Goal: Communication & Community: Answer question/provide support

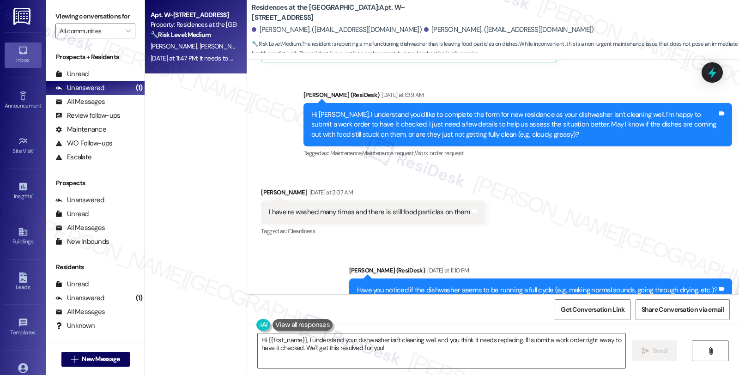
scroll to position [1212, 0]
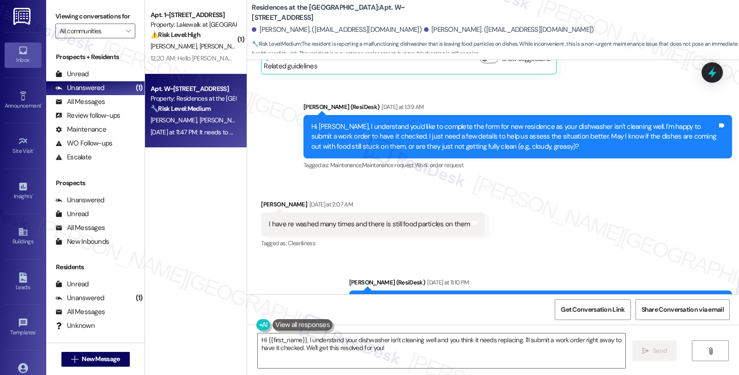
click at [636, 179] on div "Received via SMS [PERSON_NAME] [DATE] at 2:07 AM I have re washed many times an…" at bounding box center [493, 218] width 492 height 78
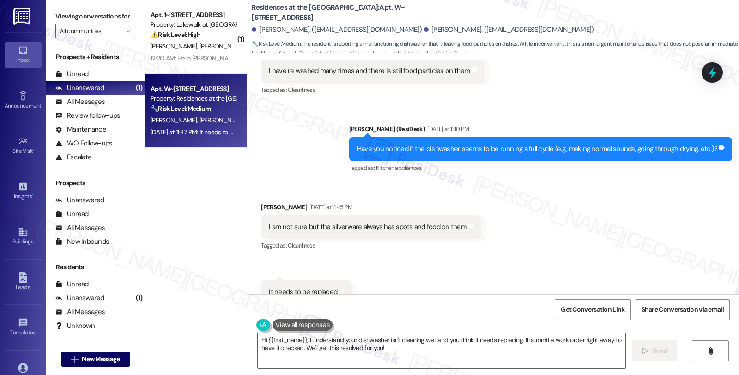
scroll to position [1366, 0]
click at [258, 339] on textarea "Hi {{first_name}}, I understand your dishwasher isn't cleaning well and you thi…" at bounding box center [442, 350] width 368 height 35
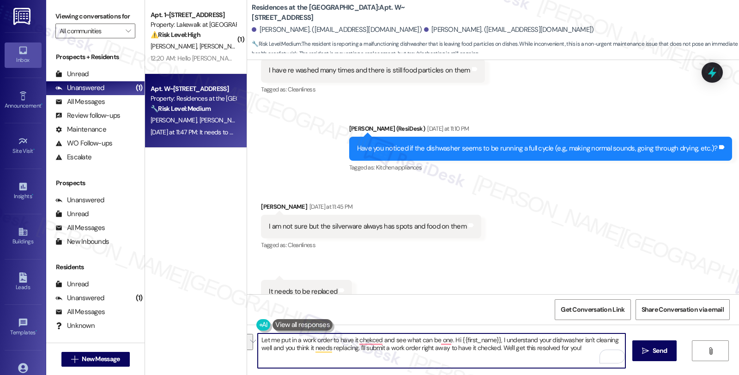
drag, startPoint x: 435, startPoint y: 342, endPoint x: 443, endPoint y: 359, distance: 19.2
click at [443, 359] on textarea "Let me put in a work order to have it chekced and see what can be one. Hi {{fir…" at bounding box center [442, 350] width 368 height 35
paste textarea "Do we have your permission to enter during your absence? Also, do you have pets…"
click at [416, 347] on textarea "Let me put in a work order to have it checked and see what can be done. Do we h…" at bounding box center [442, 350] width 368 height 35
type textarea "Let me put in a work order to have it checked and see what can be done. Do we h…"
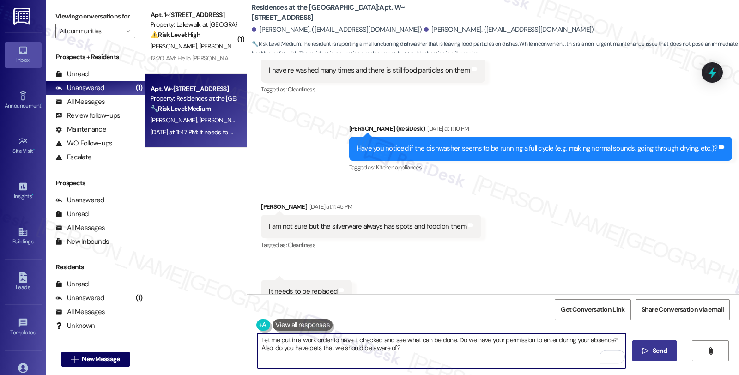
click at [653, 347] on span "Send" at bounding box center [660, 351] width 14 height 10
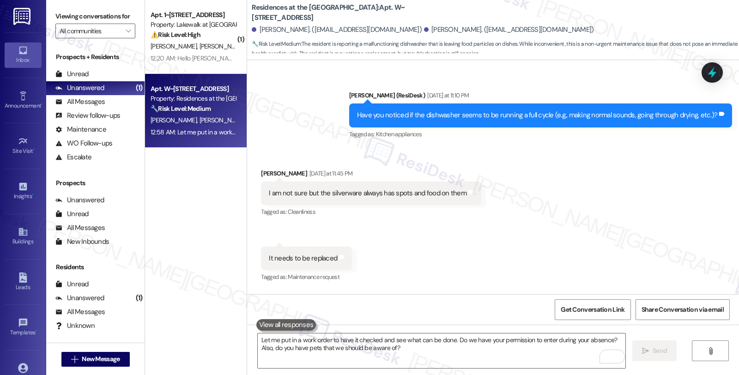
scroll to position [1441, 0]
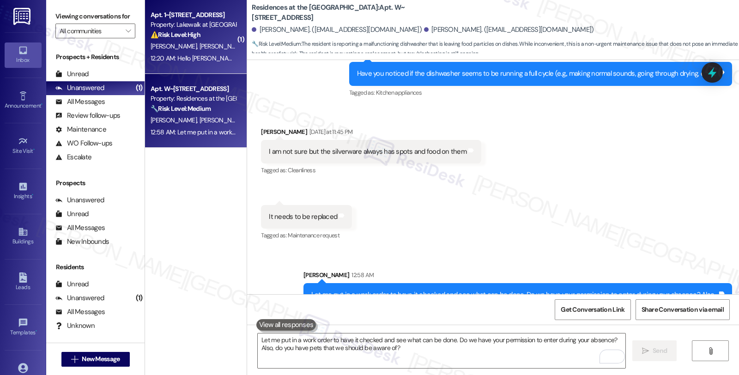
click at [206, 49] on div "[PERSON_NAME] [PERSON_NAME]" at bounding box center [193, 47] width 87 height 12
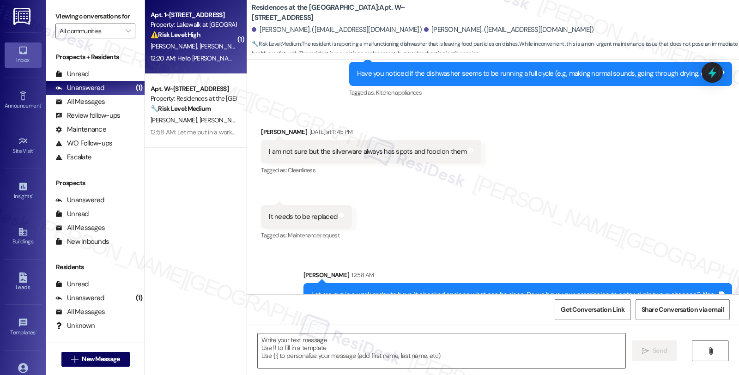
type textarea "Fetching suggested responses. Please feel free to read through the conversation…"
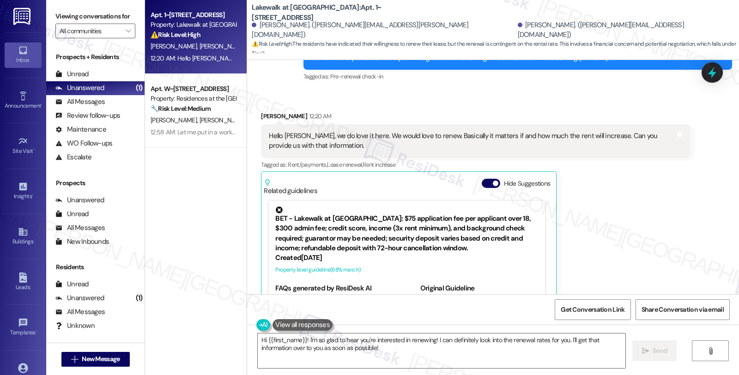
scroll to position [1589, 0]
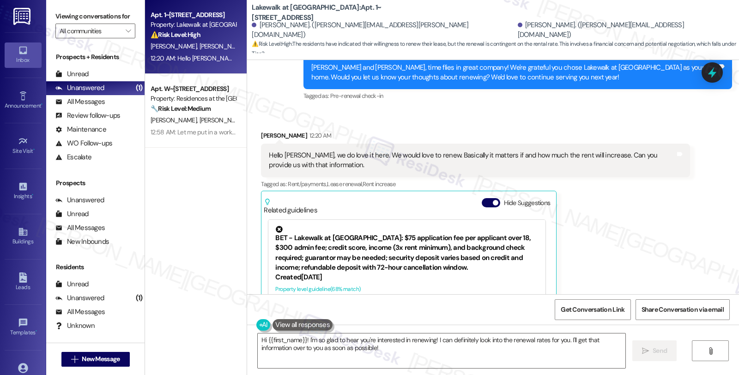
click at [261, 131] on div "[PERSON_NAME] 12:20 AM" at bounding box center [475, 137] width 429 height 13
copy div "[PERSON_NAME]"
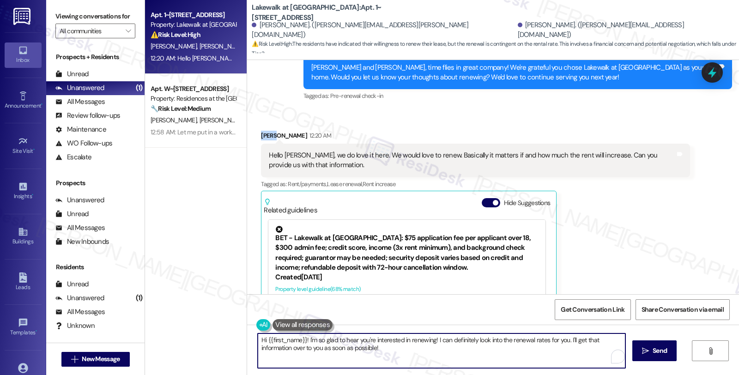
click at [260, 339] on textarea "Hi {{first_name}}! I'm so glad to hear you're interested in renewing! I can def…" at bounding box center [442, 350] width 368 height 35
paste textarea "[PERSON_NAME]"
click at [327, 339] on textarea "Hi [PERSON_NAME], I'm so glad to hear you're interested in renewing! I can defi…" at bounding box center [442, 350] width 368 height 35
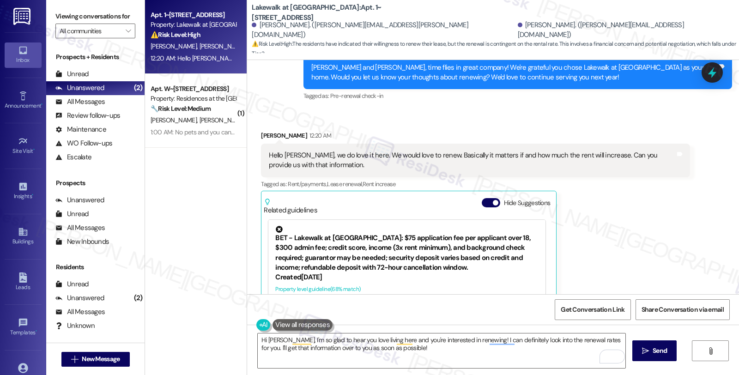
click at [648, 215] on div "[PERSON_NAME] 12:20 AM Hello [PERSON_NAME], we do love it here. We would love t…" at bounding box center [475, 249] width 429 height 237
click at [473, 340] on textarea "Hi [PERSON_NAME], I'm so glad to hear you love living here and you're intereste…" at bounding box center [442, 350] width 368 height 35
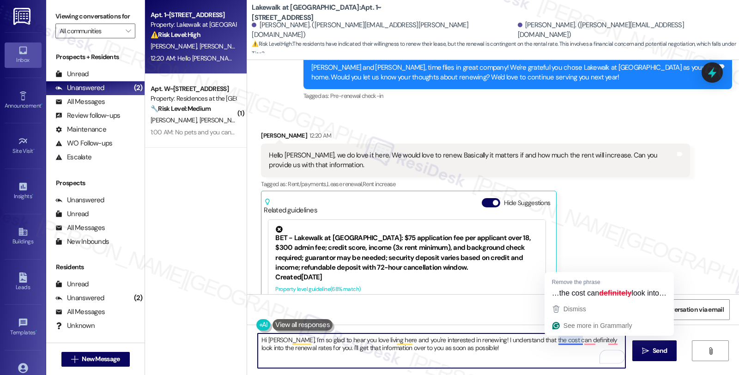
click at [555, 339] on textarea "Hi [PERSON_NAME], I'm so glad to hear you love living here and you're intereste…" at bounding box center [442, 350] width 368 height 35
click at [551, 340] on textarea "Hi [PERSON_NAME], I'm so glad to hear you love living here and you're intereste…" at bounding box center [442, 350] width 368 height 35
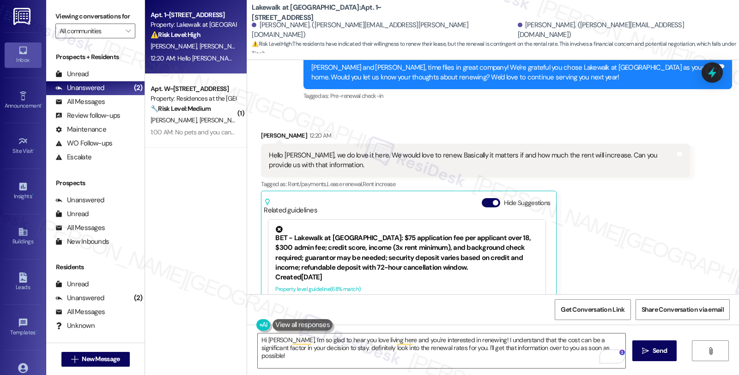
click at [640, 200] on div "[PERSON_NAME] 12:20 AM Hello [PERSON_NAME], we do love it here. We would love t…" at bounding box center [475, 249] width 429 height 237
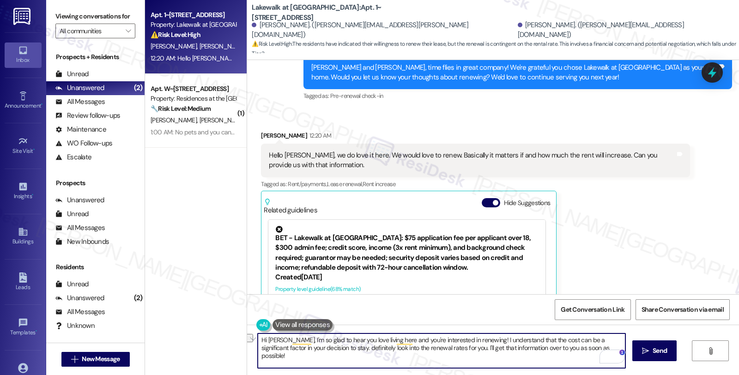
drag, startPoint x: 313, startPoint y: 347, endPoint x: 619, endPoint y: 361, distance: 306.1
click at [619, 361] on textarea "Hi [PERSON_NAME], I'm so glad to hear you love living here and you're intereste…" at bounding box center [442, 350] width 368 height 35
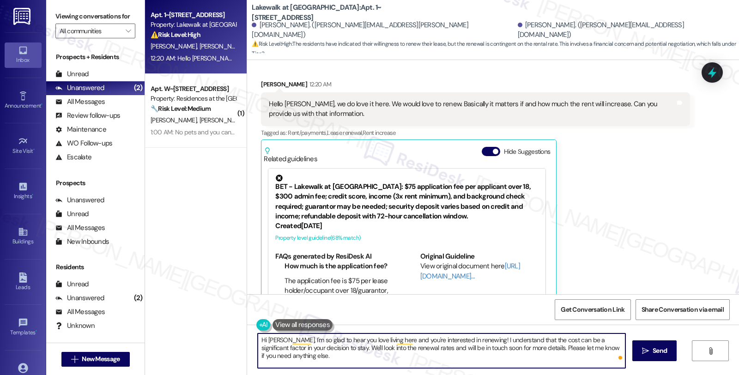
click at [533, 348] on textarea "Hi [PERSON_NAME], I'm so glad to hear you love living here and you're intereste…" at bounding box center [442, 350] width 368 height 35
type textarea "Hi [PERSON_NAME], I'm so glad to hear you love living here and you're intereste…"
click at [645, 344] on button " Send" at bounding box center [654, 350] width 45 height 21
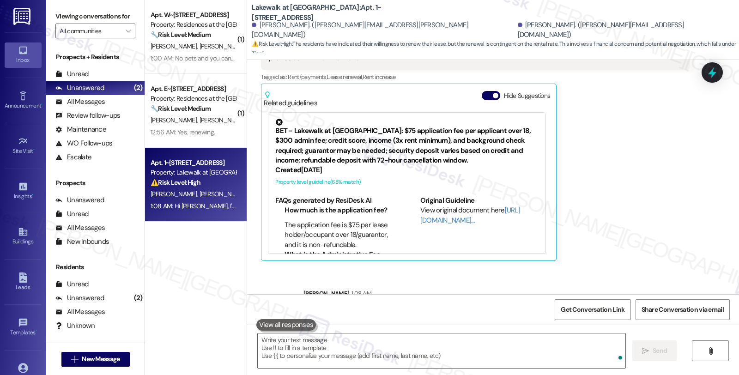
scroll to position [1715, 0]
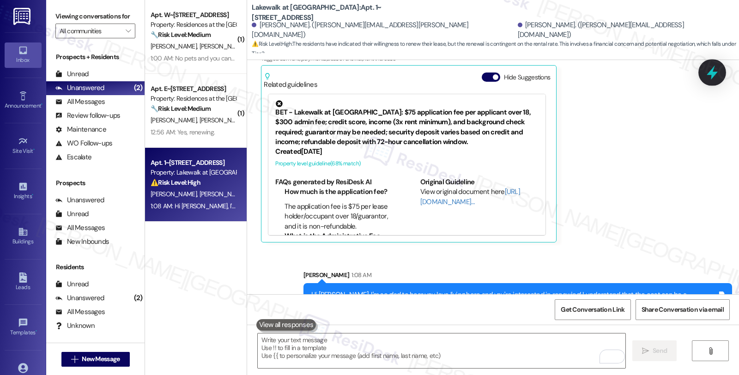
click at [707, 68] on icon at bounding box center [712, 73] width 16 height 16
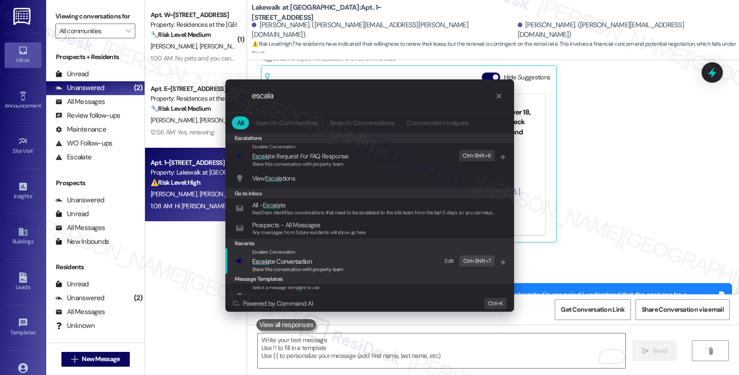
type input "escala"
click at [345, 263] on div "Escalate Conversation Escala te Conversation Share this conversation with prope…" at bounding box center [371, 260] width 270 height 25
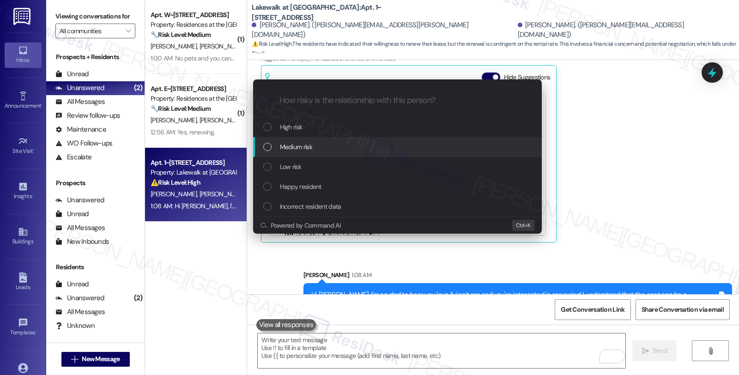
click at [333, 143] on div "Medium risk" at bounding box center [398, 147] width 270 height 10
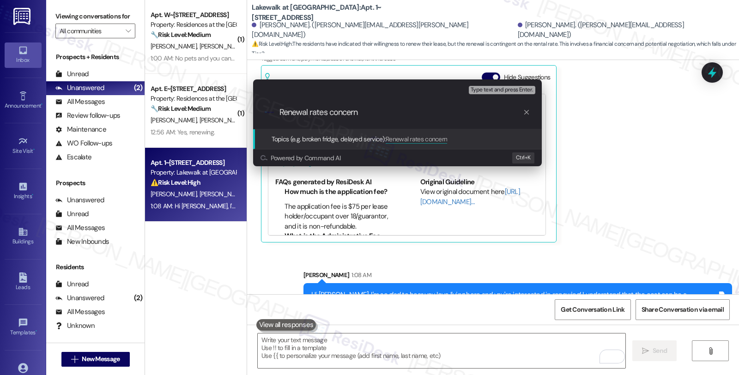
type input "Renewal rates concerns"
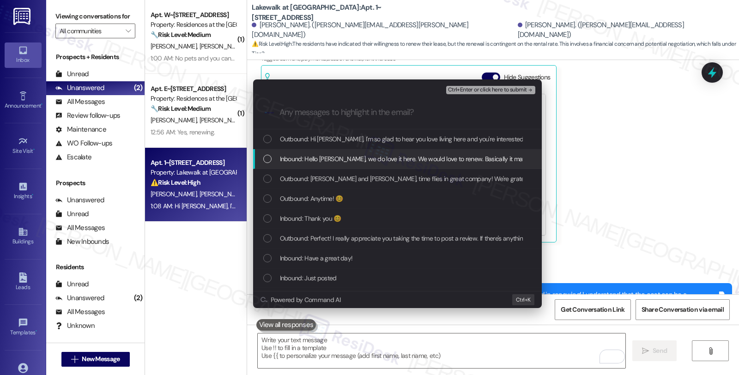
click at [330, 160] on span "Inbound: Hello [PERSON_NAME], we do love it here. We would love to renew. Basic…" at bounding box center [515, 159] width 470 height 10
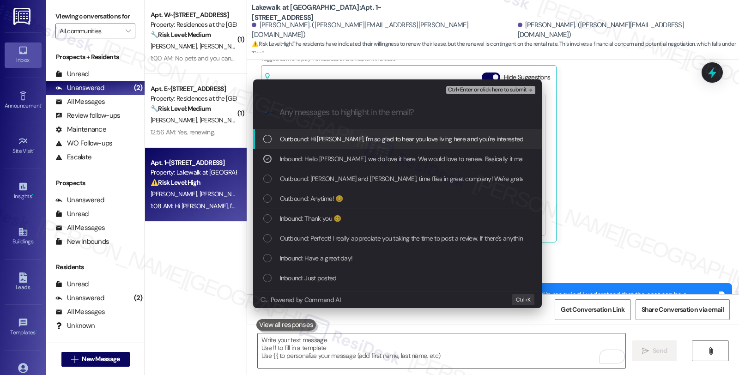
click at [486, 90] on span "Ctrl+Enter or click here to submit" at bounding box center [487, 90] width 79 height 6
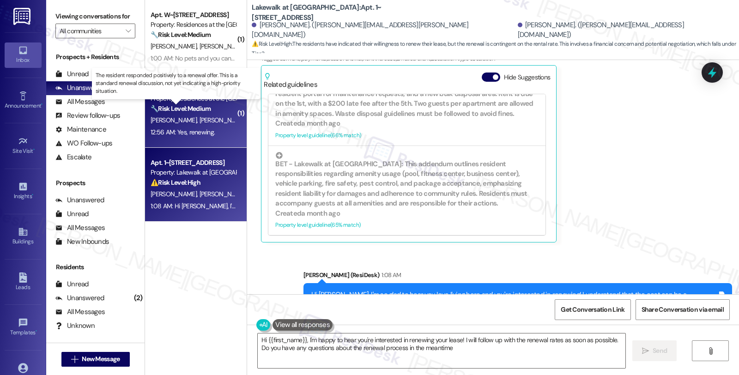
type textarea "Hi {{first_name}}, I'm happy to hear you're interested in renewing your lease! …"
click at [199, 110] on strong "🔧 Risk Level: Medium" at bounding box center [181, 108] width 60 height 8
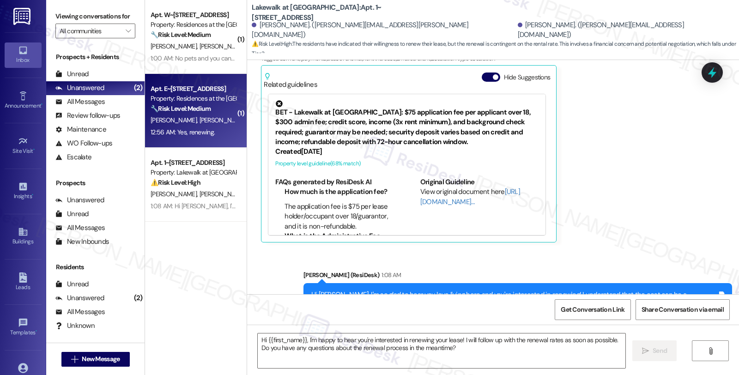
type textarea "Fetching suggested responses. Please feel free to read through the conversation…"
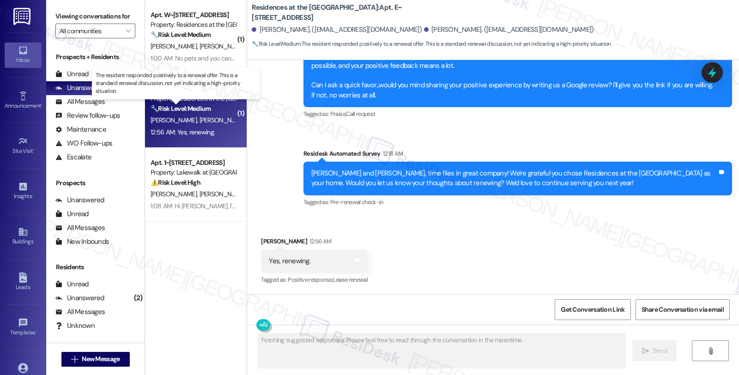
scroll to position [563, 0]
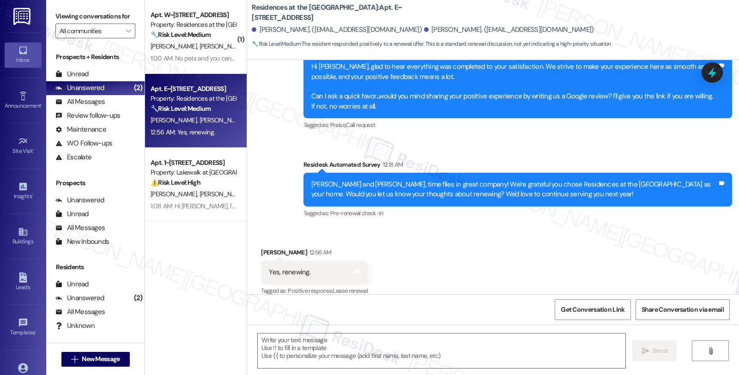
click at [261, 248] on div "[PERSON_NAME] 12:56 AM" at bounding box center [314, 254] width 107 height 13
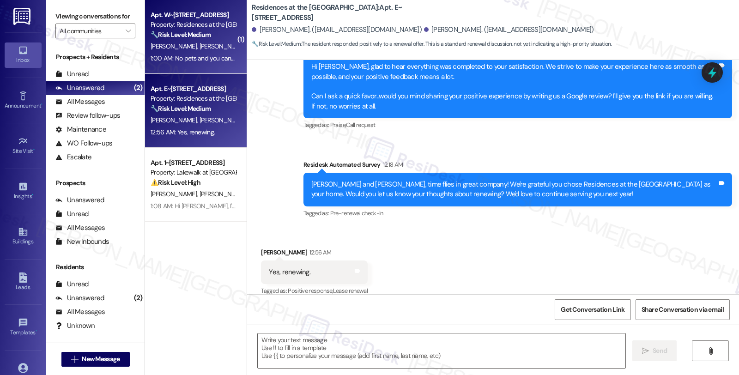
click at [189, 58] on div "1:00 AM: No pets and you can come in when we are not home 1:00 AM: No pets and …" at bounding box center [234, 58] width 167 height 8
type textarea "Fetching suggested responses. Please feel free to read through the conversation…"
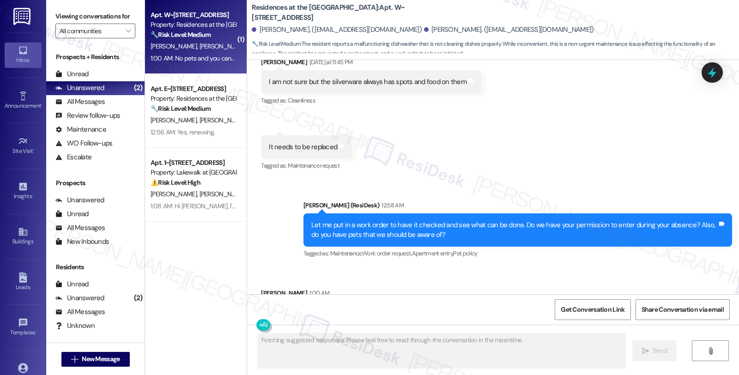
scroll to position [1532, 0]
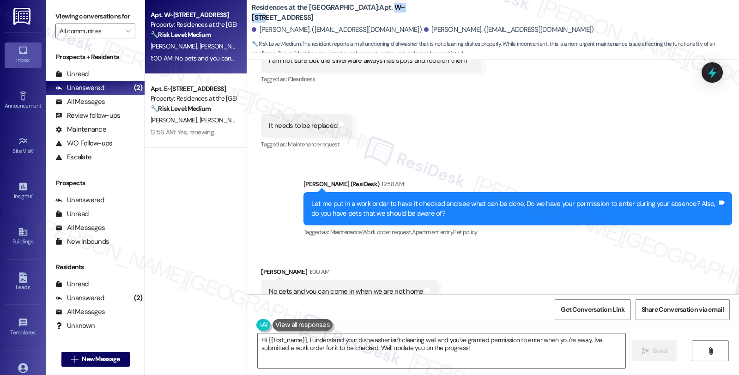
drag, startPoint x: 354, startPoint y: 7, endPoint x: 377, endPoint y: 7, distance: 22.6
click at [377, 7] on b "Residences at the [GEOGRAPHIC_DATA]: Apt. W~[STREET_ADDRESS]" at bounding box center [344, 13] width 185 height 20
copy b "W~2129"
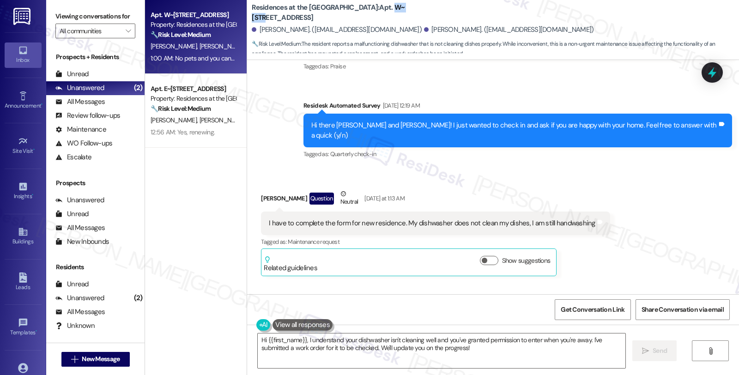
scroll to position [1019, 0]
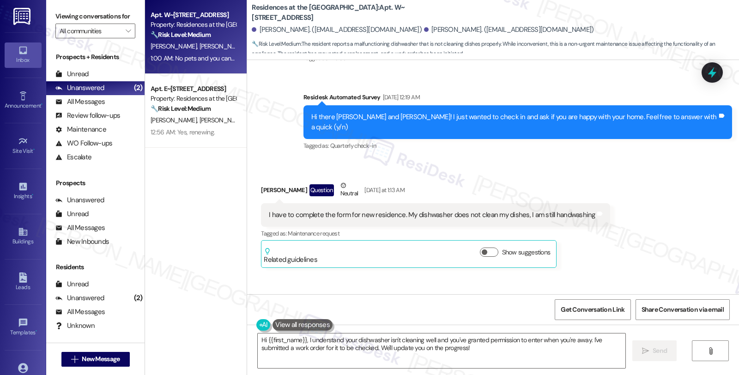
click at [261, 203] on div "I have to complete the form for new residence. My dishwasher does not clean my …" at bounding box center [435, 215] width 349 height 24
drag, startPoint x: 399, startPoint y: 186, endPoint x: 607, endPoint y: 194, distance: 208.9
click at [607, 194] on div "Received via SMS [PERSON_NAME] Question Neutral [DATE] at 1:13 AM I have to com…" at bounding box center [493, 217] width 492 height 115
copy div "My dishwasher does not clean my dishes, I am still handwashing Tags and notes"
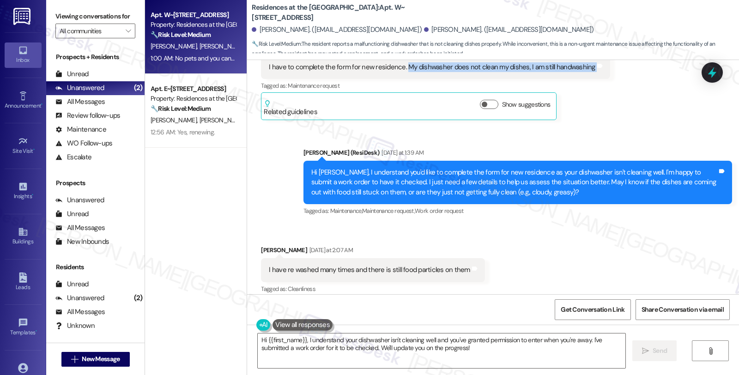
scroll to position [1173, 0]
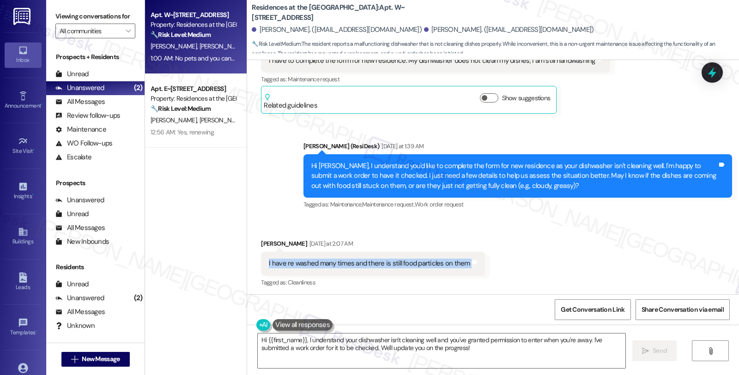
drag, startPoint x: 259, startPoint y: 232, endPoint x: 473, endPoint y: 242, distance: 214.5
click at [473, 242] on div "Received via SMS [PERSON_NAME] [DATE] at 2:07 AM I have re washed many times an…" at bounding box center [372, 264] width 237 height 64
copy div "I have re washed many times and there is still food particles on them Tags and …"
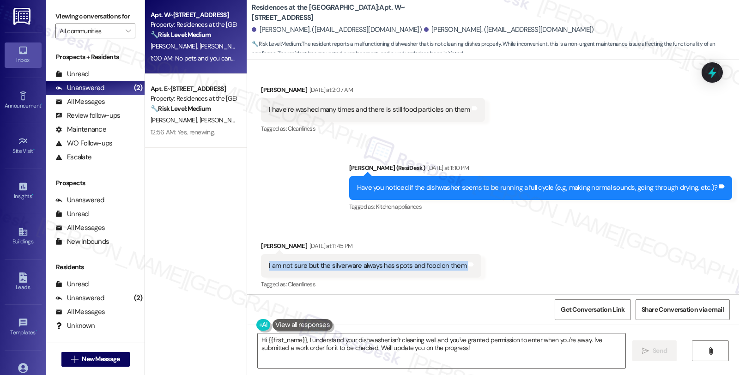
drag, startPoint x: 261, startPoint y: 236, endPoint x: 467, endPoint y: 247, distance: 206.3
click at [467, 254] on div "I am not sure but the silverware always has spots and food on them Tags and not…" at bounding box center [371, 266] width 220 height 24
copy div "I am not sure but the silverware always has spots and food on them Tags and not…"
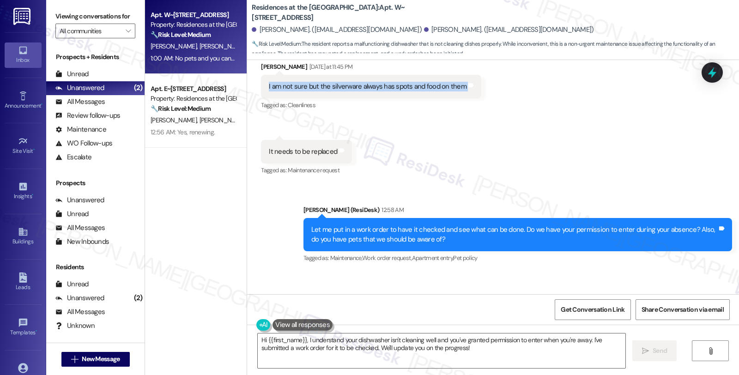
scroll to position [1532, 0]
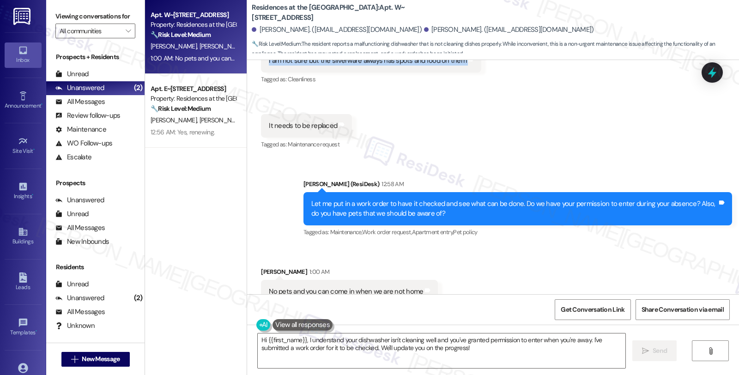
copy div "I am not sure but the silverware always has spots and food on them Tags and not…"
click at [258, 340] on textarea "Hi {{first_name}}, I understand your dishwasher isn't cleaning well and you've …" at bounding box center [442, 350] width 368 height 35
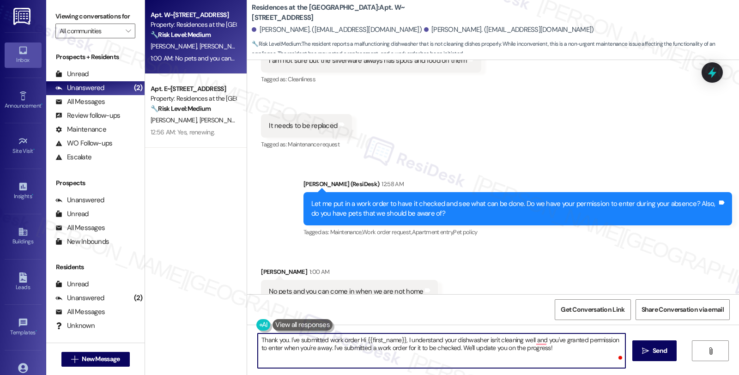
paste textarea "3169-1"
click at [354, 340] on textarea "Thank you. I've submitted work order 3169-1 Hi {{first_name}}, I understand you…" at bounding box center [442, 350] width 368 height 35
click at [378, 340] on textarea "Thank you. I've submitted work order #3169-1 Hi {{first_name}}, I understand yo…" at bounding box center [442, 350] width 368 height 35
click at [421, 343] on textarea "Thank you. I've submitted work order #3169-1 for this." at bounding box center [442, 350] width 368 height 35
click at [399, 341] on textarea "Thank you. I've submitted work order #3169-1 for this. Please ley me" at bounding box center [442, 350] width 368 height 35
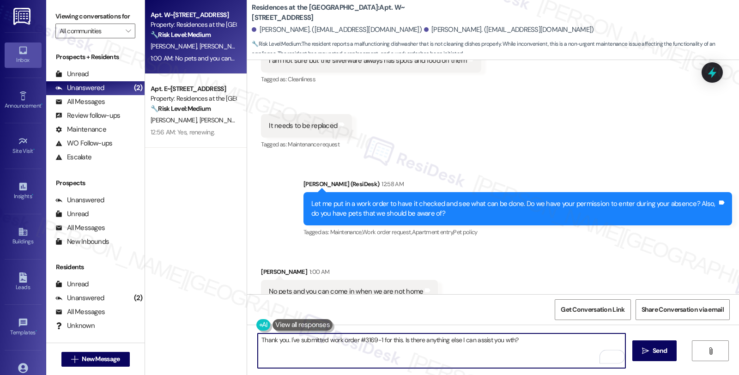
click at [504, 342] on textarea "Thank you. I've submitted work order #3169-1 for this. Is there anything else I…" at bounding box center [442, 350] width 368 height 35
type textarea "Thank you. I've submitted work order #3169-1 for this. Is there anything else I…"
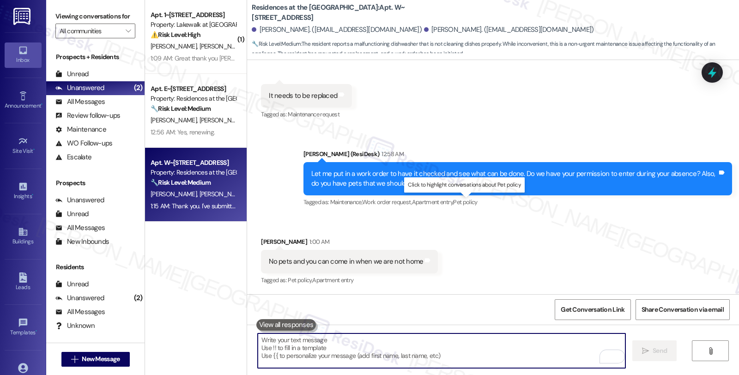
scroll to position [1596, 0]
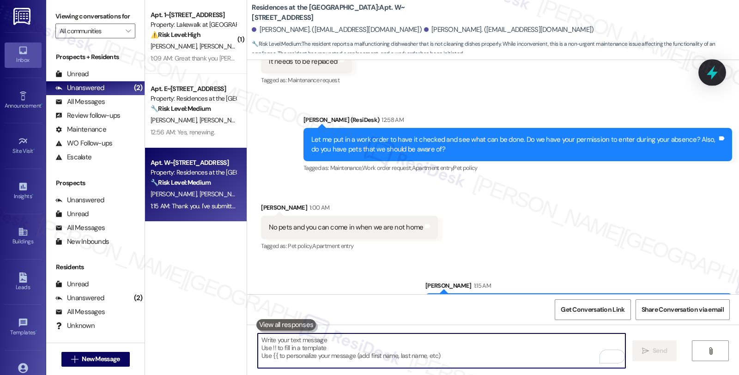
click at [719, 70] on icon at bounding box center [712, 73] width 16 height 16
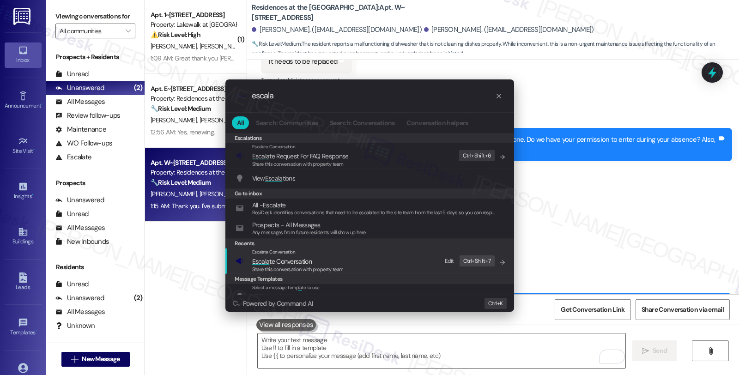
type input "escala"
click at [330, 257] on span "Escala te Conversation" at bounding box center [297, 261] width 91 height 10
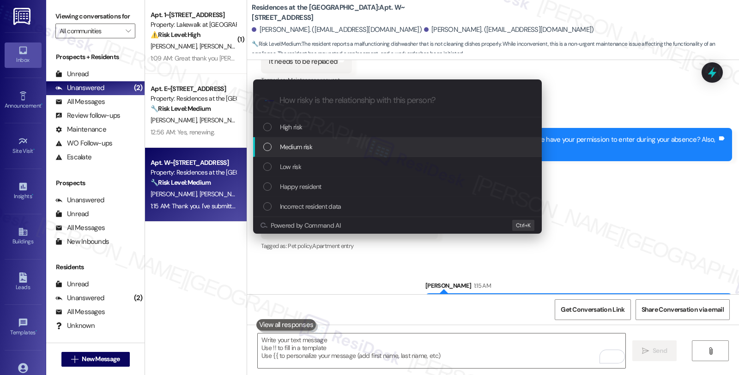
click at [321, 148] on div "Medium risk" at bounding box center [398, 147] width 270 height 10
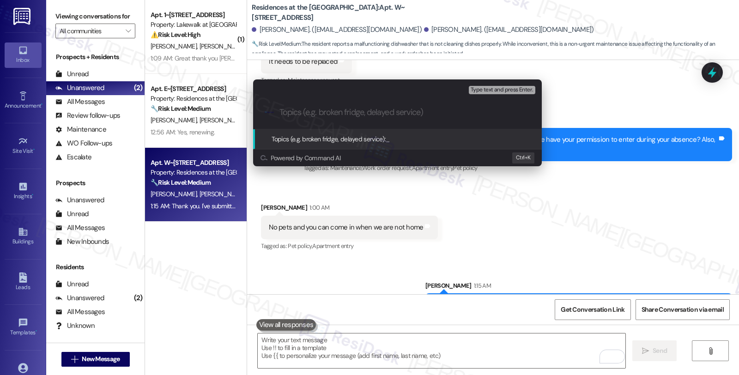
paste input "3169-1"
click at [279, 114] on input "3169-1 (dishwasher)" at bounding box center [400, 113] width 243 height 10
paste input "Work Order Filed by ResiDesk - WO #"
type input "Work Order Filed by ResiDesk - WO #3169-1 (dishwasher)"
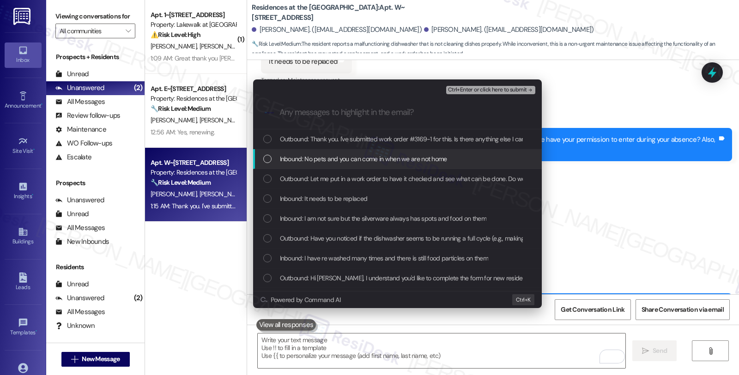
click at [364, 155] on span "Inbound: No pets and you can come in when we are not home" at bounding box center [363, 159] width 167 height 10
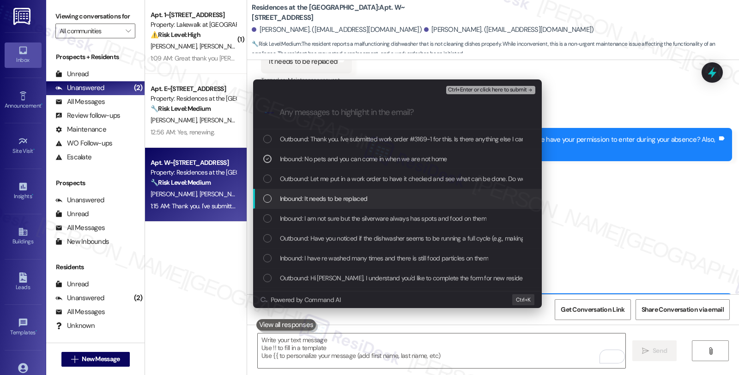
click at [327, 194] on span "Inbound: It needs to be replaced" at bounding box center [324, 199] width 88 height 10
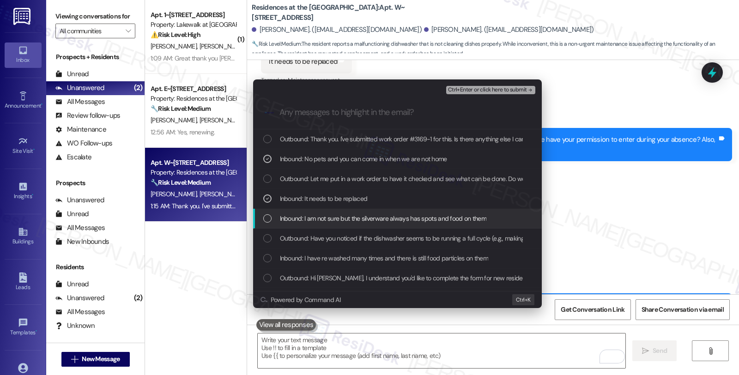
click at [323, 217] on span "Inbound: I am not sure but the silverware always has spots and food on them" at bounding box center [383, 218] width 207 height 10
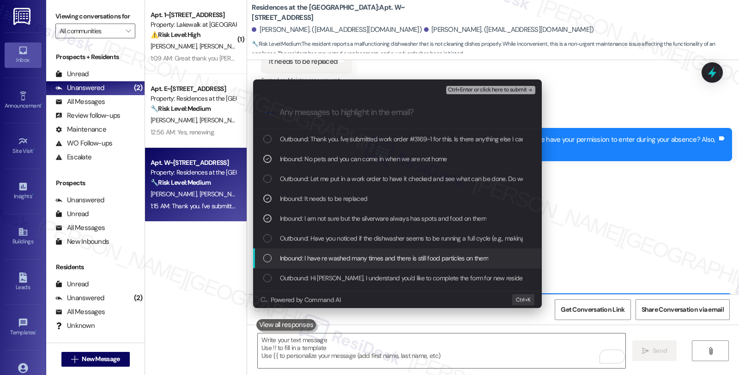
click at [331, 260] on span "Inbound: I have re washed many times and there is still food particles on them" at bounding box center [384, 258] width 208 height 10
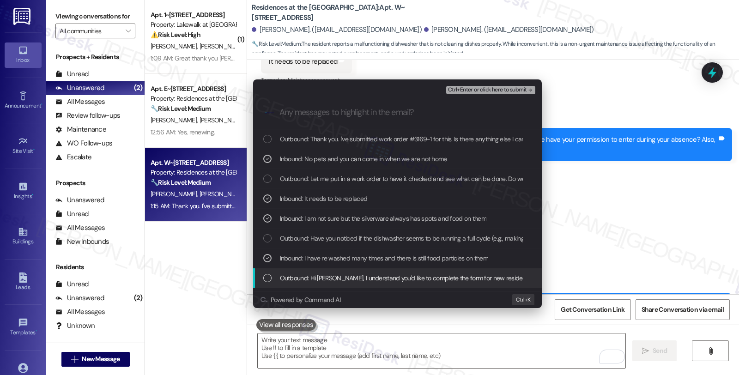
scroll to position [51, 0]
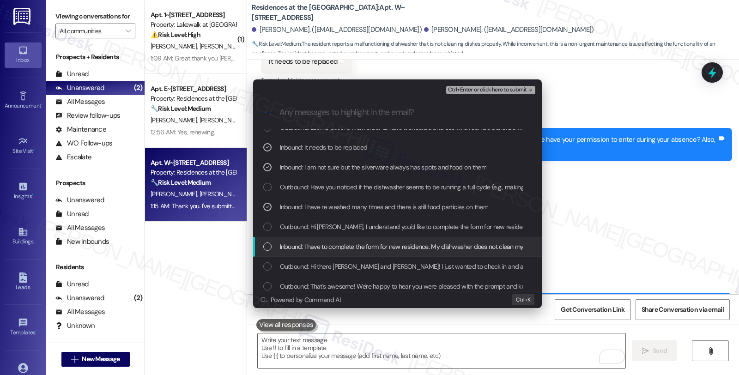
click at [340, 248] on span "Inbound: I have to complete the form for new residence. My dishwasher does not …" at bounding box center [442, 247] width 324 height 10
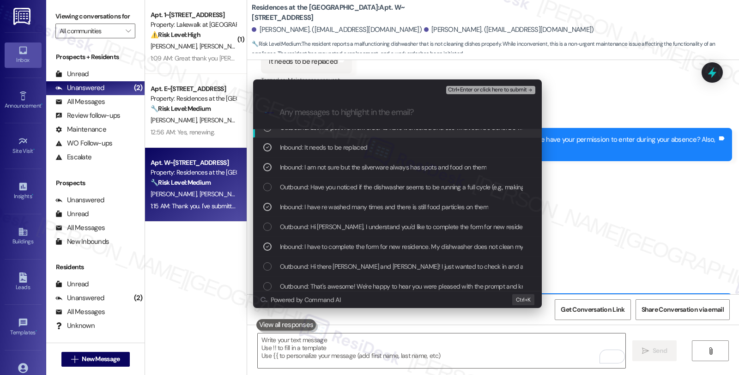
click at [476, 88] on span "Ctrl+Enter or click here to submit" at bounding box center [487, 90] width 79 height 6
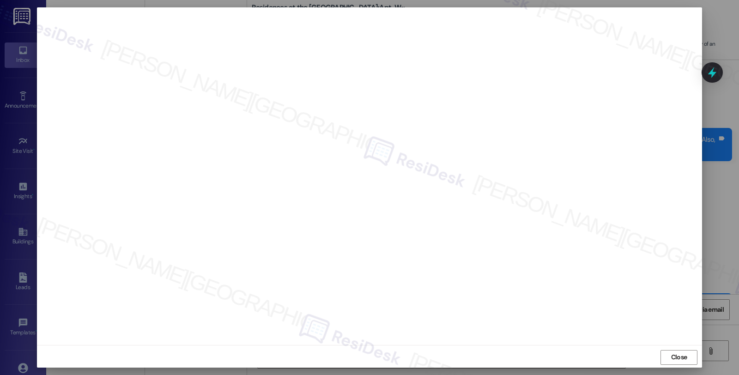
scroll to position [1660, 0]
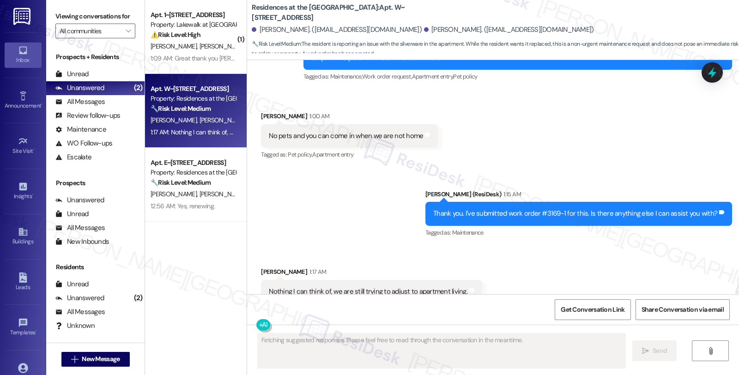
scroll to position [1688, 0]
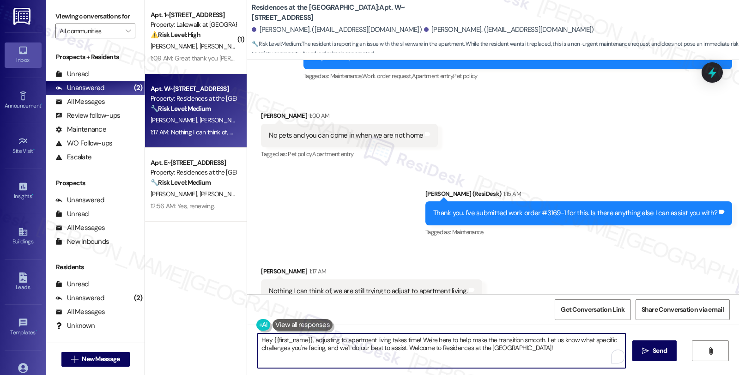
drag, startPoint x: 308, startPoint y: 339, endPoint x: 218, endPoint y: 336, distance: 90.1
click at [218, 336] on div "( 1 ) Apt. 1~101, 14012 Shoreside Way Property: Lakewalk at Hamlin ⚠️ Risk Leve…" at bounding box center [442, 187] width 594 height 375
click at [527, 340] on textarea "I understand that adjusting to apartment living takes time! We're here to help …" at bounding box center [442, 350] width 368 height 35
click at [532, 339] on textarea "I understand that adjusting to apartment living takes time! We're here to help …" at bounding box center [442, 350] width 368 height 35
click at [265, 266] on div "Deborah Levin 1:17 AM" at bounding box center [371, 272] width 221 height 13
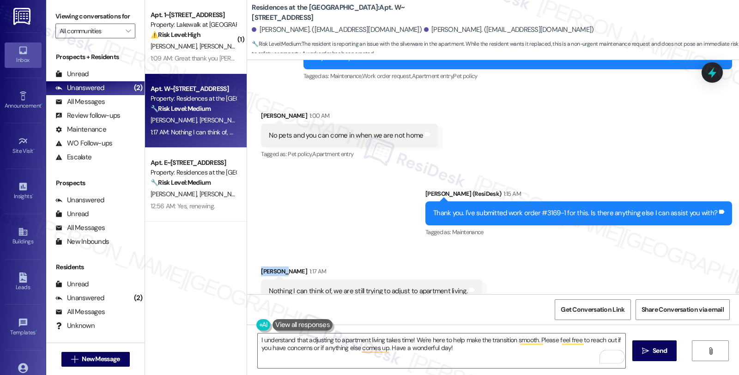
click at [265, 266] on div "Deborah Levin 1:17 AM" at bounding box center [371, 272] width 221 height 13
copy div "Deborah"
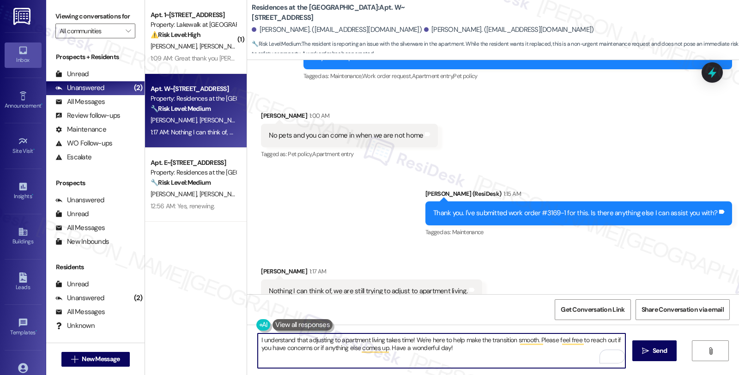
click at [441, 348] on textarea "I understand that adjusting to apartment living takes time! We're here to help …" at bounding box center [442, 350] width 368 height 35
paste textarea "Deborah"
type textarea "I understand that adjusting to apartment living takes time! We're here to help …"
click at [638, 348] on button " Send" at bounding box center [654, 350] width 45 height 21
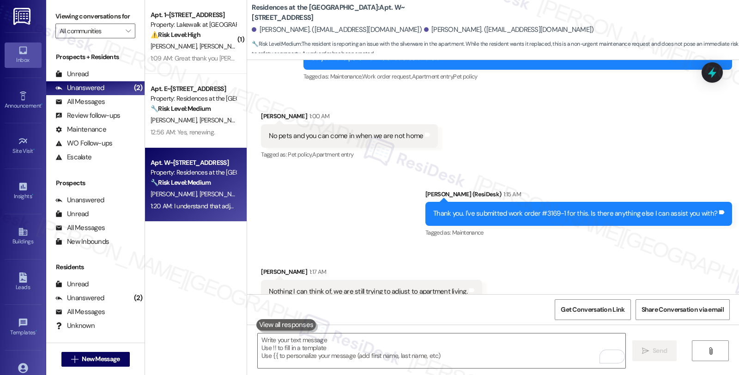
scroll to position [1762, 0]
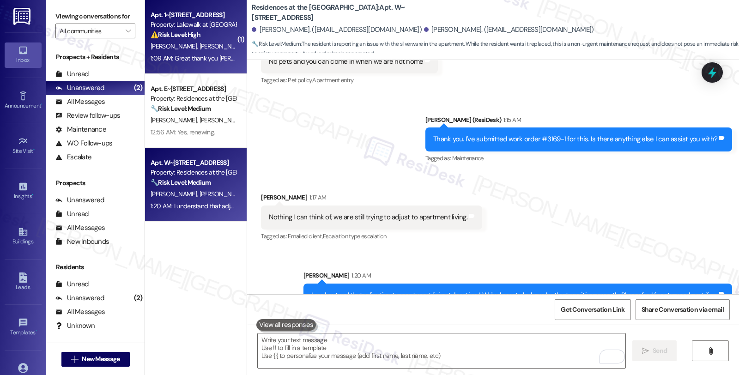
click at [195, 34] on strong "⚠️ Risk Level: High" at bounding box center [176, 34] width 50 height 8
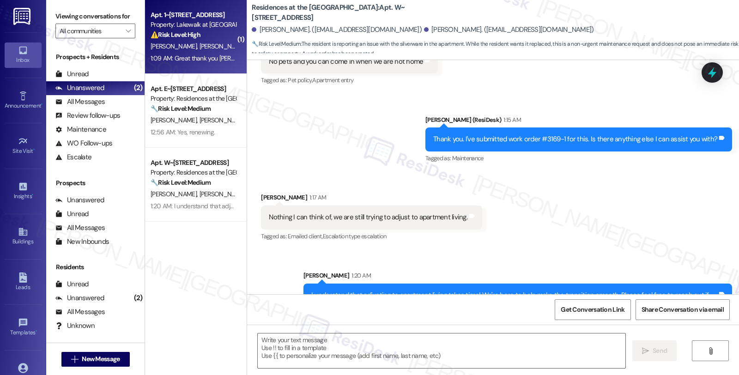
type textarea "Fetching suggested responses. Please feel free to read through the conversation…"
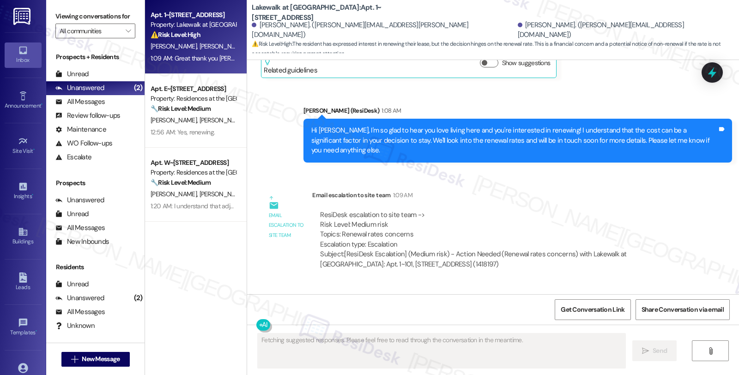
scroll to position [1743, 0]
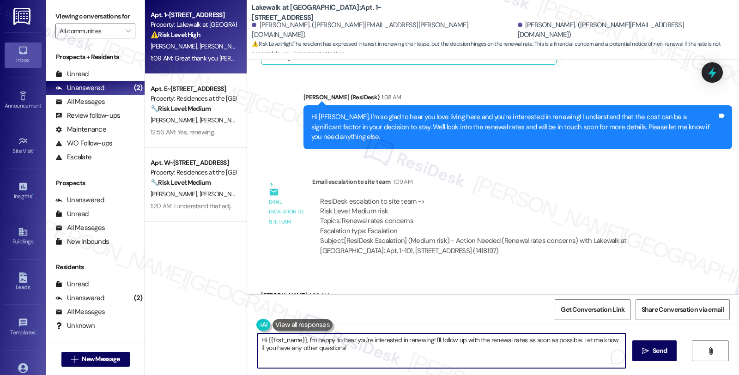
drag, startPoint x: 360, startPoint y: 351, endPoint x: 213, endPoint y: 325, distance: 149.2
click at [213, 325] on div "Apt. 1~101, 14012 Shoreside Way Property: Lakewalk at Hamlin ⚠️ Risk Level: Hig…" at bounding box center [442, 187] width 594 height 375
click at [364, 341] on textarea "You're welcome. Have a wonderful day, Jihn!" at bounding box center [442, 350] width 368 height 35
click at [419, 340] on textarea "You're welcome. Have a wonderful day, John!" at bounding box center [442, 350] width 368 height 35
type textarea "You're welcome. Have a wonderful day, John! 😊"
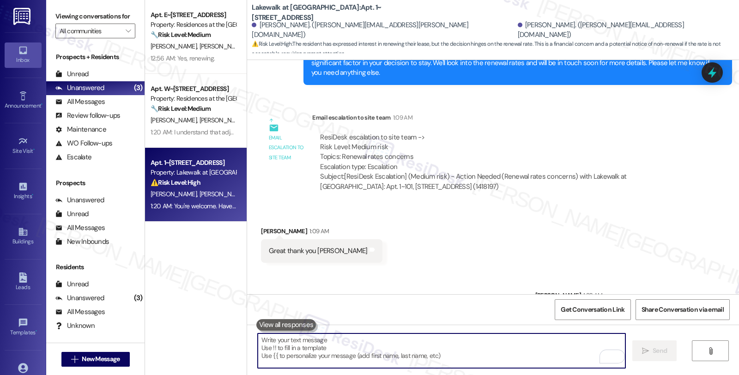
scroll to position [1807, 0]
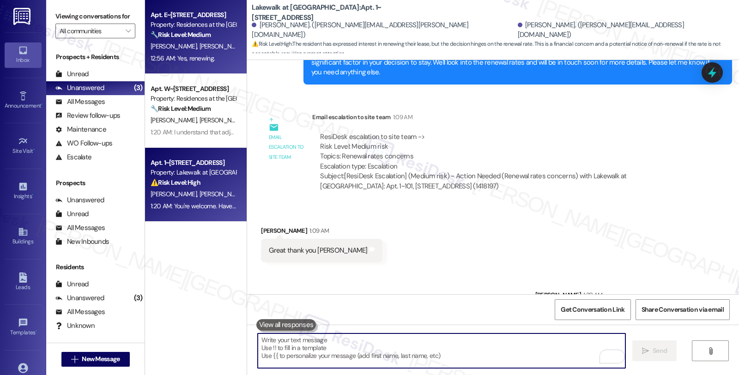
click at [201, 55] on div "12:56 AM: Yes, renewing. 12:56 AM: Yes, renewing." at bounding box center [183, 58] width 64 height 8
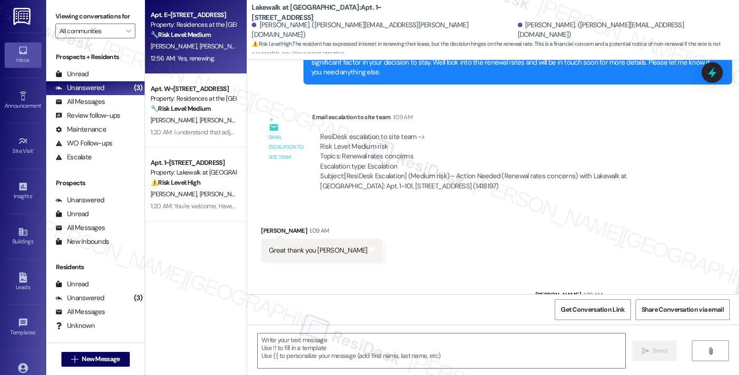
type textarea "Fetching suggested responses. Please feel free to read through the conversation…"
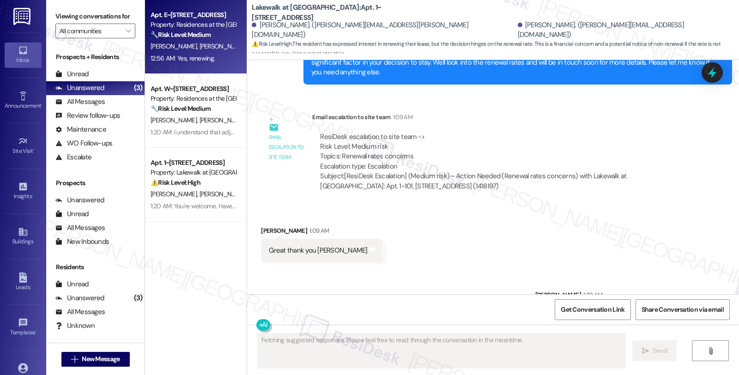
scroll to position [563, 0]
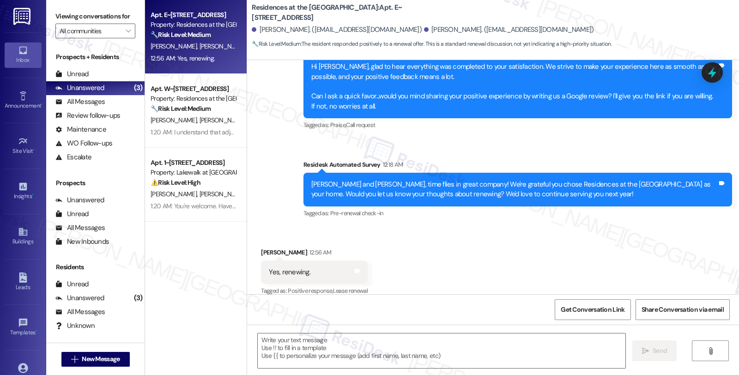
click at [262, 248] on div "[PERSON_NAME] 12:56 AM" at bounding box center [314, 254] width 107 height 13
copy div "Zelda"
click at [333, 351] on textarea at bounding box center [442, 350] width 368 height 35
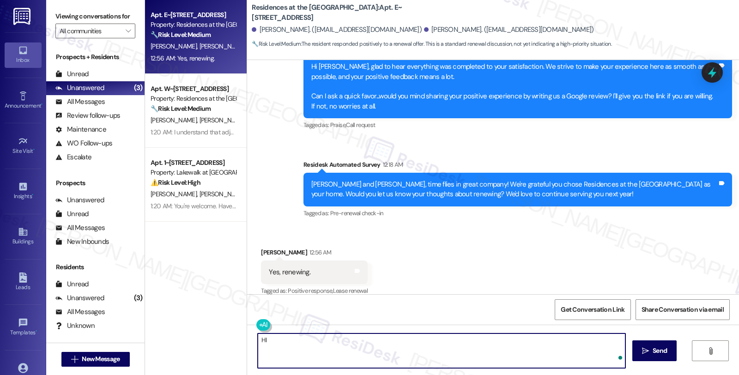
paste textarea "Zelda"
click at [496, 342] on textarea "HI Zelda, it's great to hear from you, and I'm glad you're renewing your lease." at bounding box center [442, 350] width 368 height 35
paste textarea "I’ll pass this along to our team to ensure a smooth renewal process. We’ll be i…"
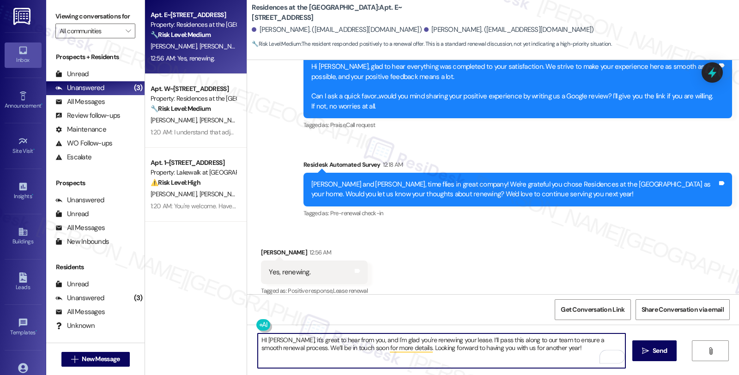
click at [472, 339] on textarea "HI Zelda, it's great to hear from you, and I'm glad you're renewing your lease.…" at bounding box center [442, 350] width 368 height 35
click at [465, 342] on textarea "HI Zelda, it's great to hear from you, and I'm glad you're renewing your lease.…" at bounding box center [442, 350] width 368 height 35
click at [555, 349] on textarea "HI Zelda, it's great to hear from you, and I'm glad you're renewing your lease.…" at bounding box center [442, 350] width 368 height 35
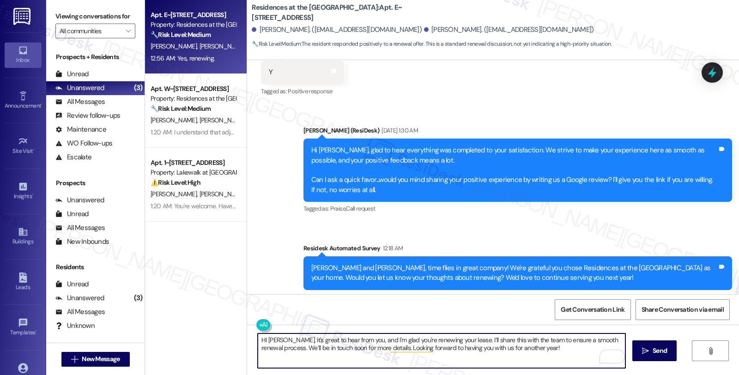
scroll to position [511, 0]
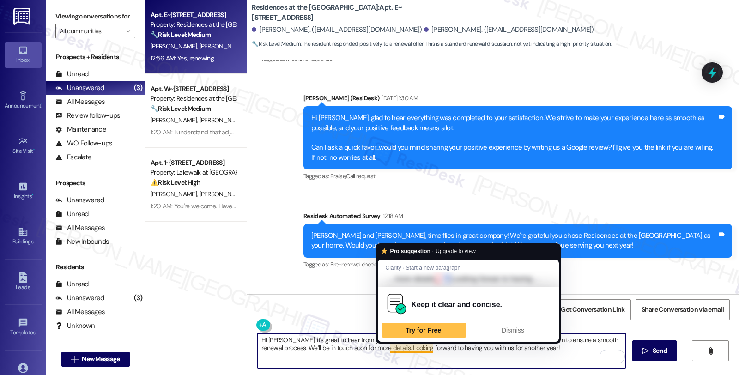
click at [384, 347] on textarea "HI Zelda, it's great to hear from you, and I'm glad you're renewing your lease.…" at bounding box center [442, 350] width 368 height 35
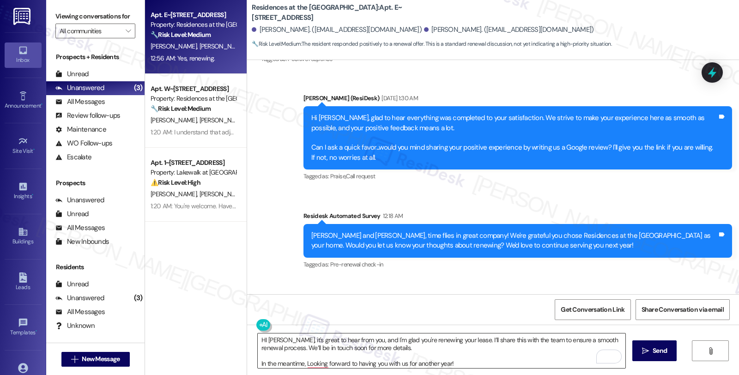
click at [447, 349] on textarea "HI Zelda, it's great to hear from you, and I'm glad you're renewing your lease.…" at bounding box center [442, 350] width 368 height 35
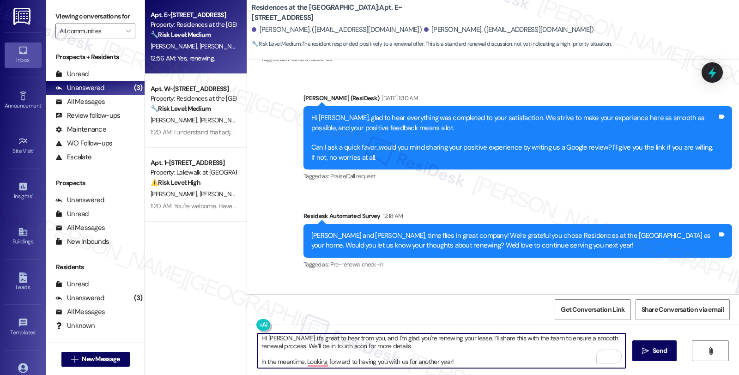
scroll to position [2, 0]
drag, startPoint x: 301, startPoint y: 363, endPoint x: 495, endPoint y: 363, distance: 194.0
click at [495, 363] on textarea "HI Zelda, it's great to hear from you, and I'm glad you're renewing your lease.…" at bounding box center [442, 350] width 368 height 35
paste textarea "I'd love to learn more about your living experience."
drag, startPoint x: 301, startPoint y: 361, endPoint x: 481, endPoint y: 359, distance: 179.7
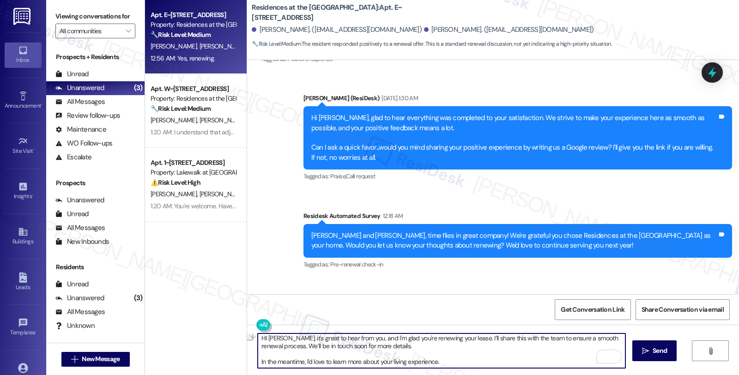
click at [481, 359] on textarea "HI Zelda, it's great to hear from you, and I'm glad you're renewing your lease.…" at bounding box center [442, 350] width 368 height 35
paste textarea "What is the one thing or what are the things you like best about living here at…"
click at [289, 351] on textarea "HI Zelda, it's great to hear from you, and I'm glad you're renewing your lease.…" at bounding box center [442, 350] width 368 height 35
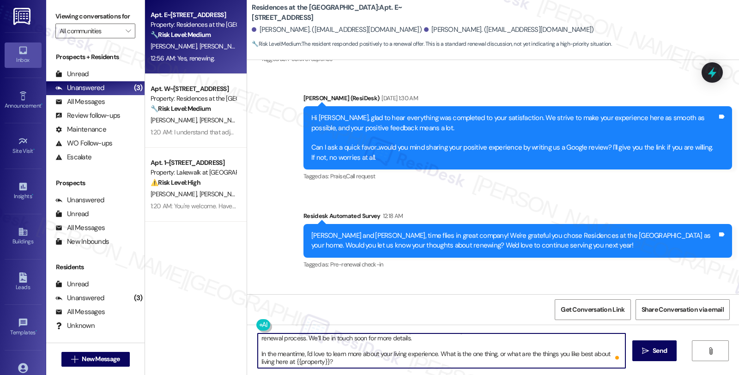
scroll to position [10, 0]
drag, startPoint x: 278, startPoint y: 339, endPoint x: 649, endPoint y: 399, distance: 376.6
click at [649, 375] on html "Inbox Go to Inbox Announcement • Send A Text Announcement Site Visit • Go to Si…" at bounding box center [369, 187] width 739 height 375
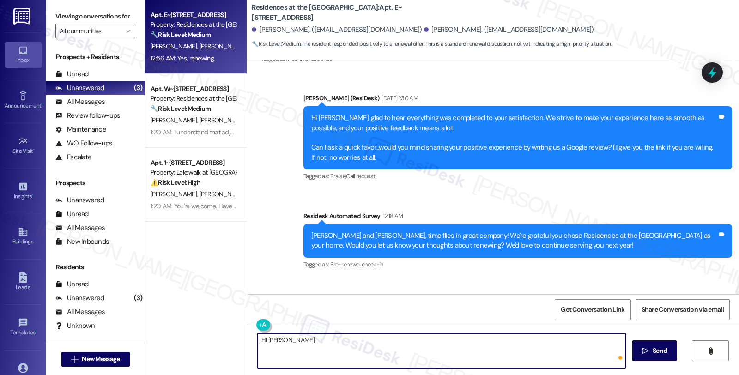
paste textarea "It’s wonderful to hear from you, and I’m so glad you’ve chosen to renew your le…"
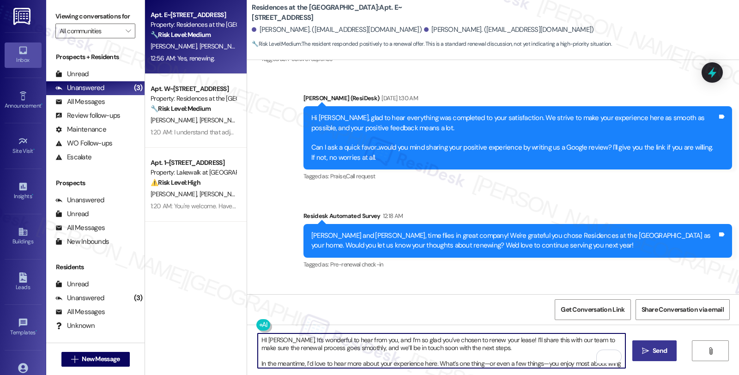
type textarea "HI Zelda, It’s wonderful to hear from you, and I’m so glad you’ve chosen to ren…"
click at [659, 347] on span "Send" at bounding box center [660, 351] width 14 height 10
